Goal: Task Accomplishment & Management: Complete application form

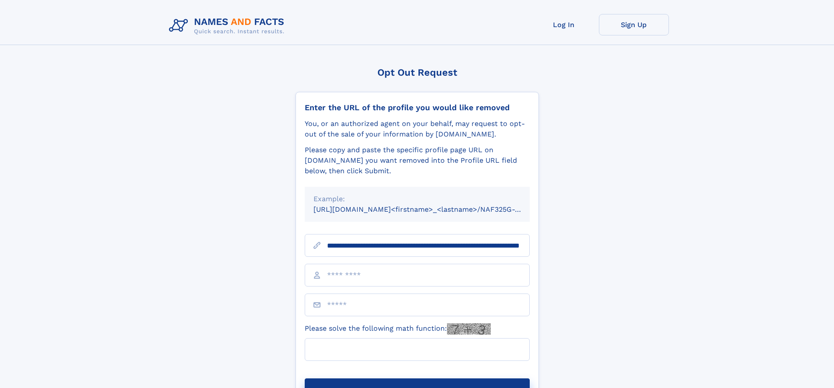
scroll to position [0, 88]
type input "**********"
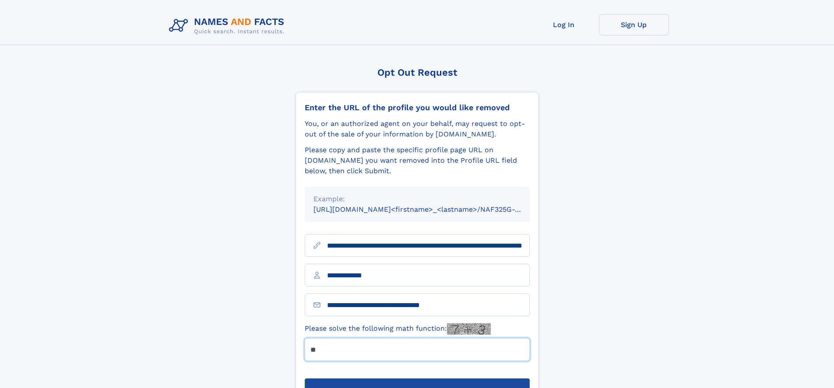
type input "**"
click at [417, 379] on button "Submit Opt Out Request" at bounding box center [417, 393] width 225 height 28
